Goal: Information Seeking & Learning: Learn about a topic

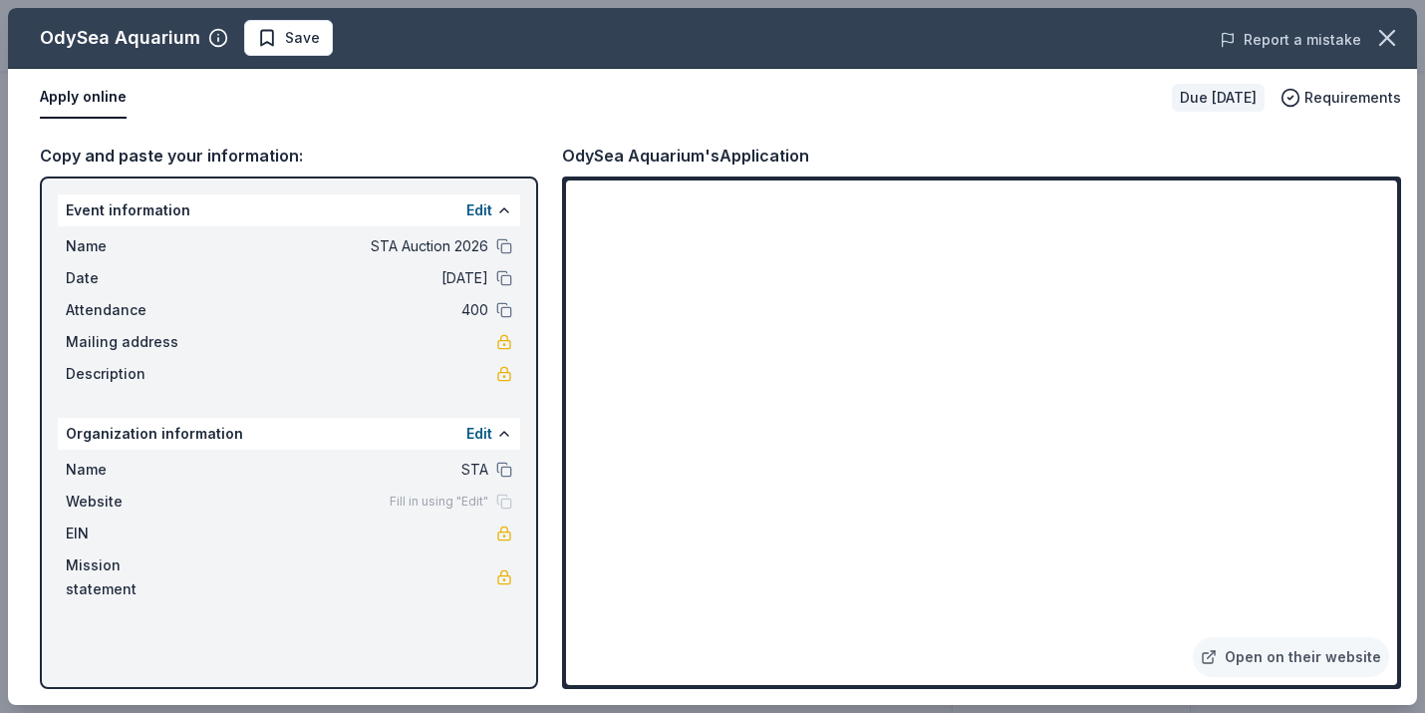
scroll to position [236, 0]
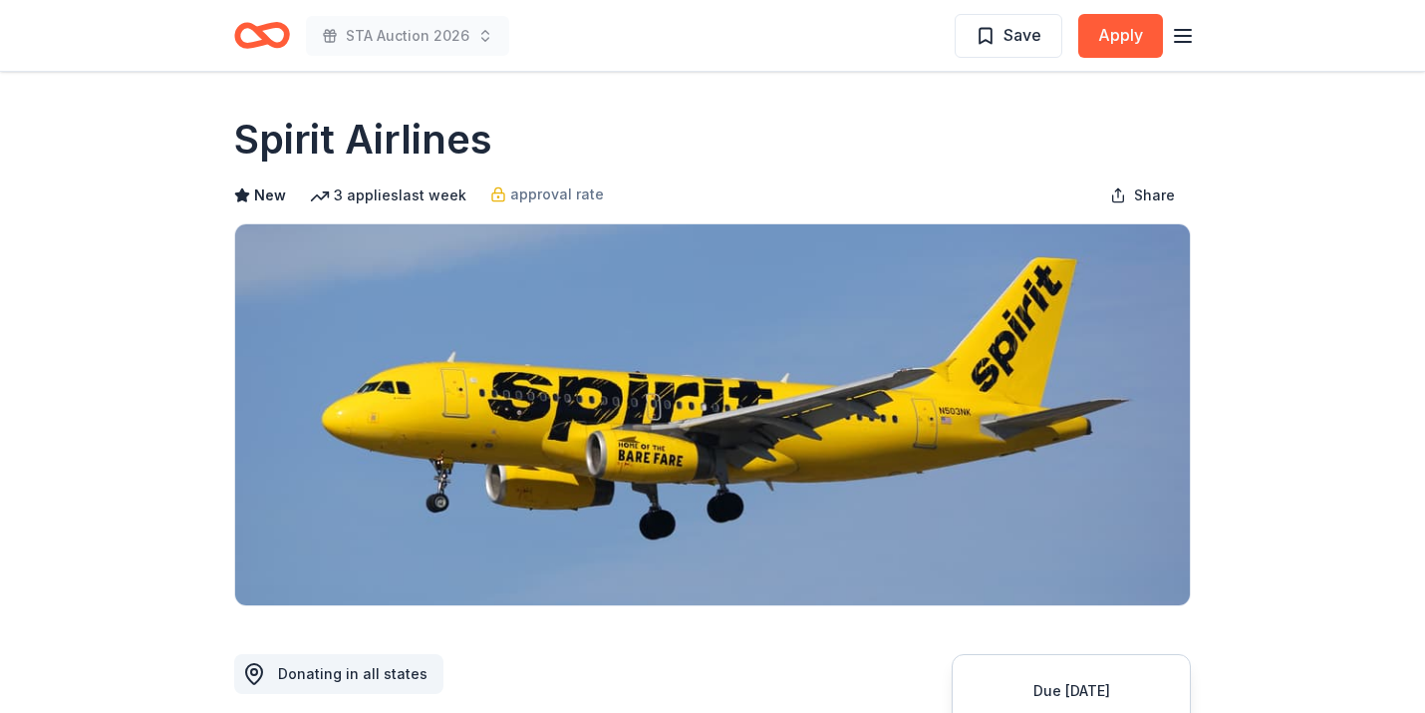
click at [1188, 36] on line "button" at bounding box center [1183, 36] width 16 height 0
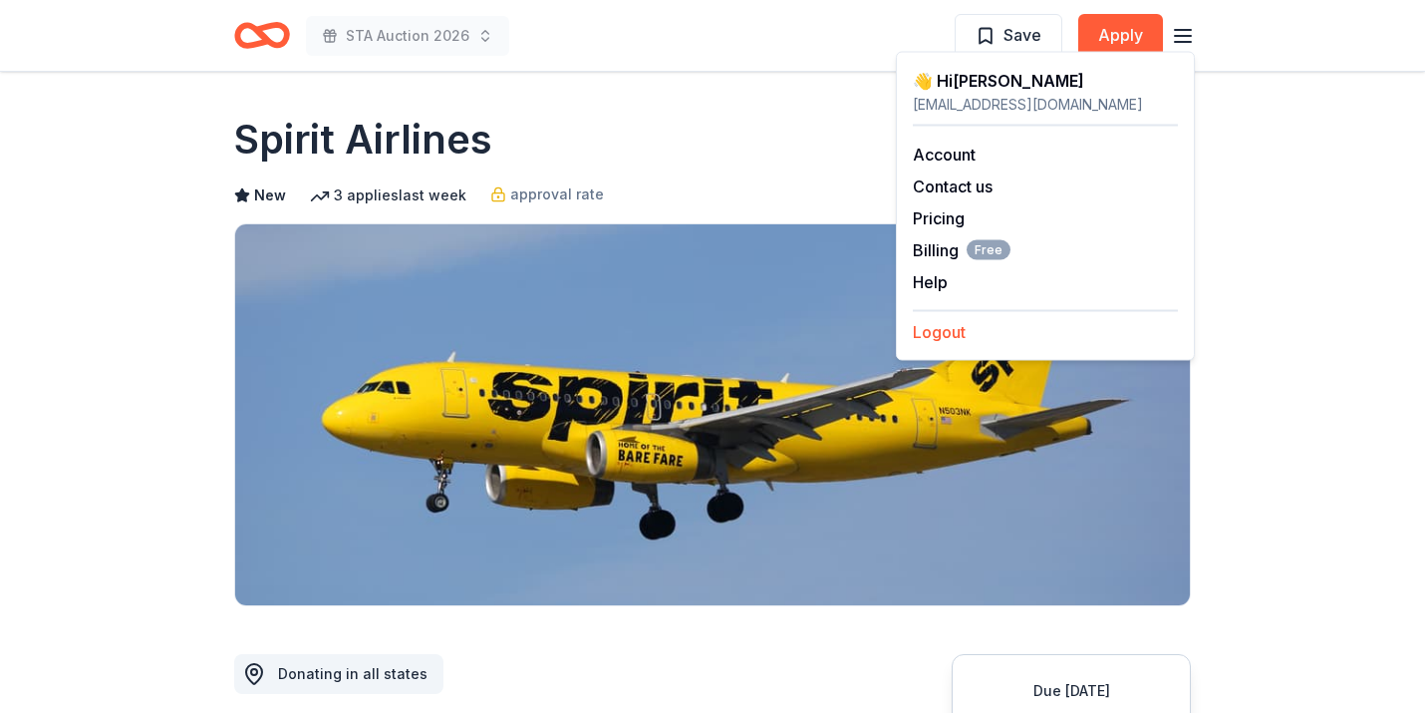
click at [942, 338] on button "Logout" at bounding box center [939, 332] width 53 height 24
